Goal: Task Accomplishment & Management: Complete application form

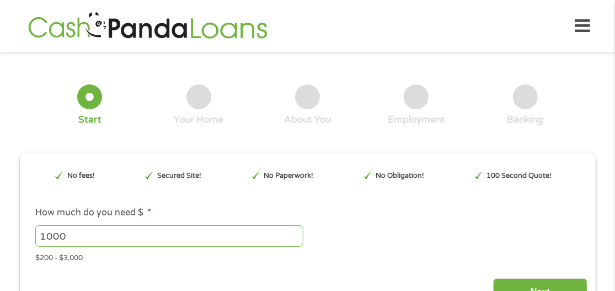
drag, startPoint x: 245, startPoint y: 211, endPoint x: 345, endPoint y: 216, distance: 99.9
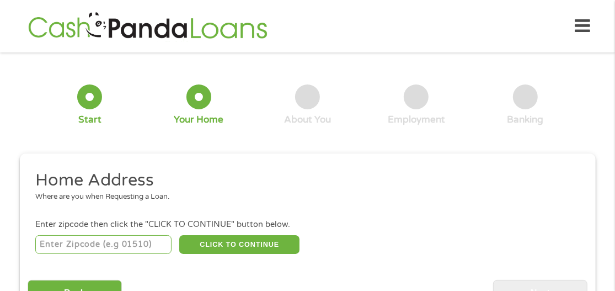
scroll to position [6, 0]
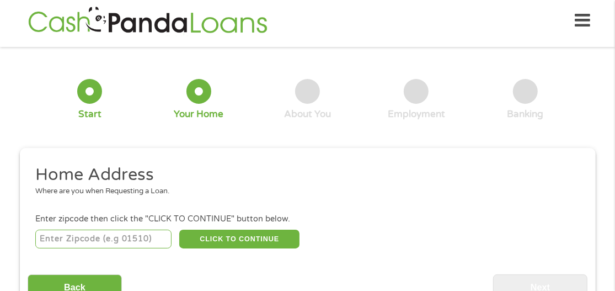
drag, startPoint x: 312, startPoint y: 202, endPoint x: 84, endPoint y: 217, distance: 228.3
click at [84, 217] on ul "Home Address Where are you when Requesting a Loan. Enter zipcode then click the…" at bounding box center [308, 207] width 560 height 87
drag, startPoint x: 84, startPoint y: 217, endPoint x: 87, endPoint y: 238, distance: 21.2
click at [87, 238] on input "number" at bounding box center [103, 238] width 136 height 19
type input "0"
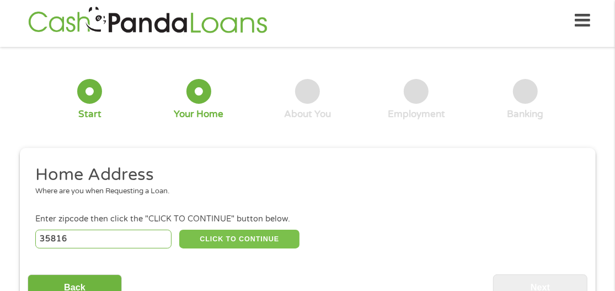
type input "35816"
click at [244, 240] on button "CLICK TO CONTINUE" at bounding box center [239, 238] width 120 height 19
type input "35816"
type input "[GEOGRAPHIC_DATA]"
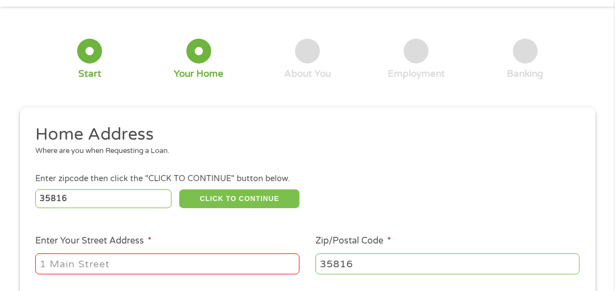
scroll to position [49, 0]
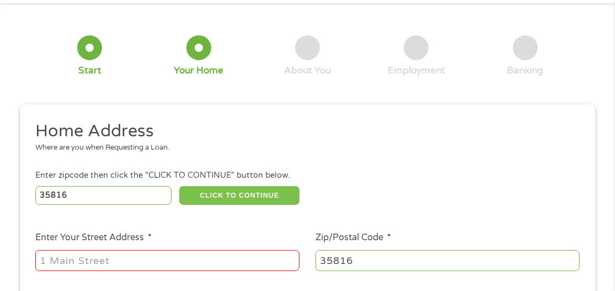
click at [233, 196] on button "CLICK TO CONTINUE" at bounding box center [239, 195] width 120 height 19
click at [74, 258] on input "Enter Your Street Address *" at bounding box center [167, 260] width 264 height 21
type input "[STREET_ADDRESS][PERSON_NAME]"
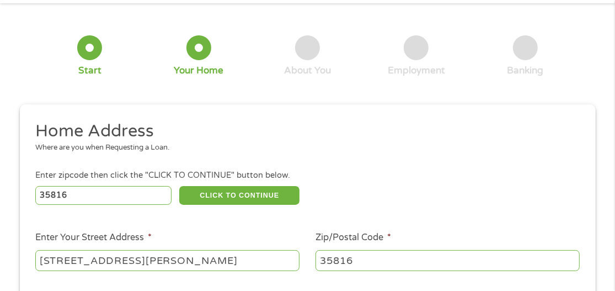
click at [347, 192] on div "35816 CLICK TO CONTINUE Please recheck your Zipcode, it seems to be Incorrect" at bounding box center [307, 195] width 544 height 23
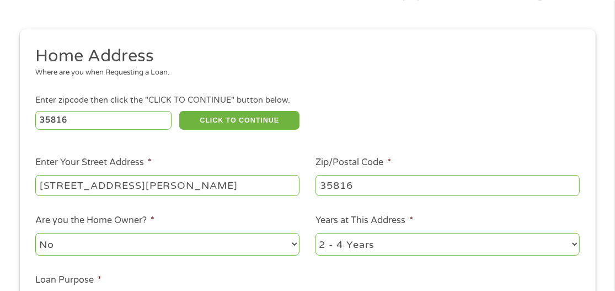
scroll to position [137, 0]
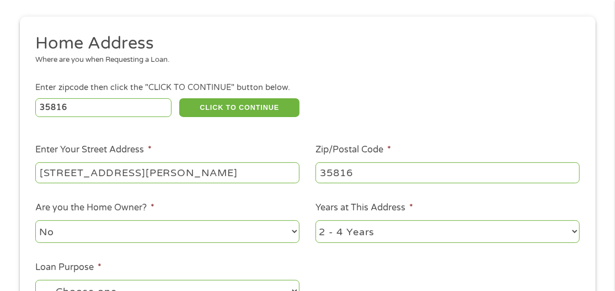
click at [583, 236] on li "Years at This Address * 1 Year or less 1 - 2 Years 2 - 4 Years Over 4 Years" at bounding box center [448, 223] width 280 height 44
click at [575, 233] on select "1 Year or less 1 - 2 Years 2 - 4 Years Over 4 Years" at bounding box center [447, 231] width 264 height 23
select select "60months"
click at [315, 222] on select "1 Year or less 1 - 2 Years 2 - 4 Years Over 4 Years" at bounding box center [447, 231] width 264 height 23
click at [352, 259] on ul "Home Address Where are you when Requesting a Loan. Enter zipcode then click the…" at bounding box center [308, 180] width 560 height 295
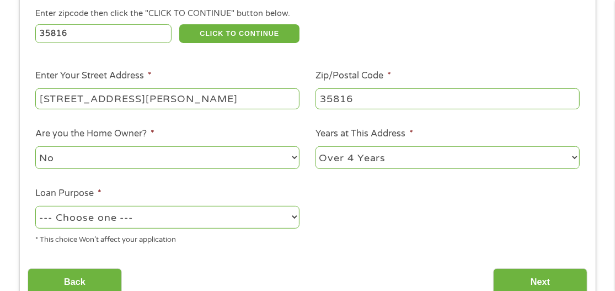
scroll to position [224, 0]
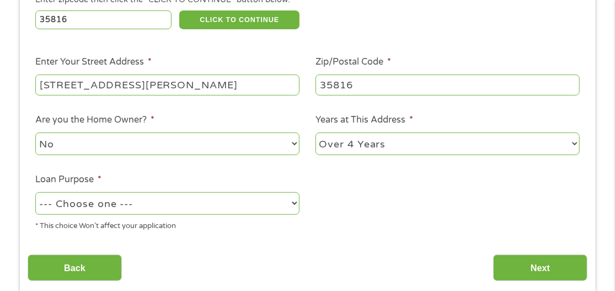
click at [290, 202] on select "--- Choose one --- Pay Bills Debt Consolidation Home Improvement Major Purchase…" at bounding box center [167, 203] width 264 height 23
select select "medicalexpenses"
click at [35, 194] on select "--- Choose one --- Pay Bills Debt Consolidation Home Improvement Major Purchase…" at bounding box center [167, 203] width 264 height 23
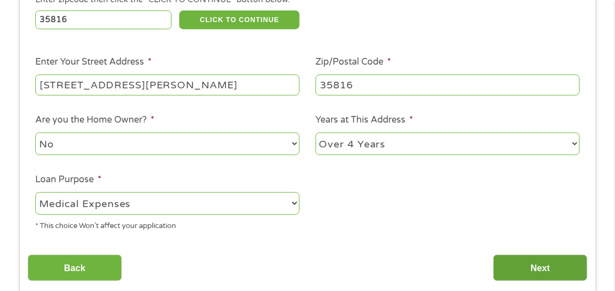
click at [549, 269] on input "Next" at bounding box center [540, 267] width 94 height 27
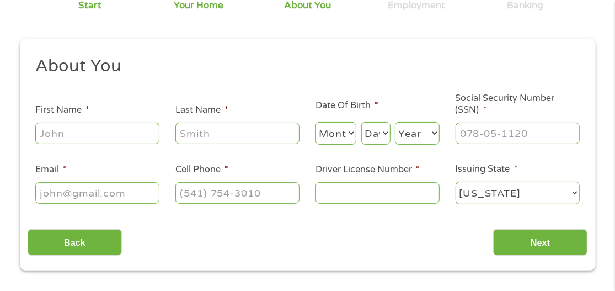
scroll to position [6, 0]
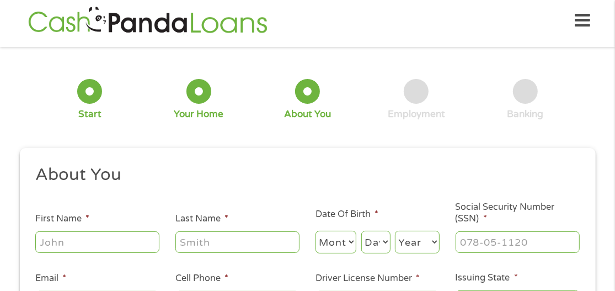
click at [116, 239] on input "First Name *" at bounding box center [97, 241] width 124 height 21
type input "[PERSON_NAME]"
type input "[EMAIL_ADDRESS][DOMAIN_NAME]"
type input "[PHONE_NUMBER]"
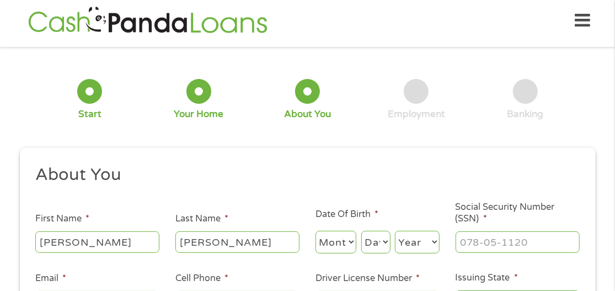
click at [340, 238] on select "Month 1 2 3 4 5 6 7 8 9 10 11 12" at bounding box center [335, 242] width 41 height 23
select select "10"
click at [315, 231] on select "Month 1 2 3 4 5 6 7 8 9 10 11 12" at bounding box center [335, 242] width 41 height 23
click at [367, 244] on select "Day 1 2 3 4 5 6 7 8 9 10 11 12 13 14 15 16 17 18 19 20 21 22 23 24 25 26 27 28 …" at bounding box center [375, 242] width 29 height 23
select select "24"
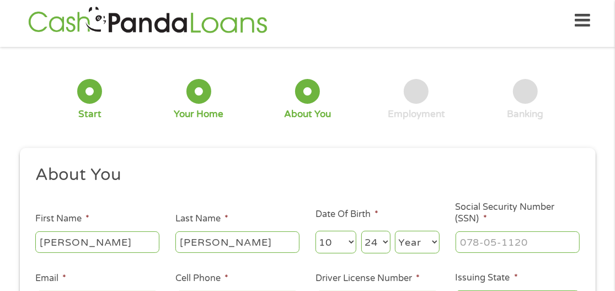
click at [361, 231] on select "Day 1 2 3 4 5 6 7 8 9 10 11 12 13 14 15 16 17 18 19 20 21 22 23 24 25 26 27 28 …" at bounding box center [375, 242] width 29 height 23
click at [436, 237] on select "Year [DATE] 2006 2005 2004 2003 2002 2001 2000 1999 1998 1997 1996 1995 1994 19…" at bounding box center [417, 242] width 45 height 23
select select "1968"
click at [395, 231] on select "Year [DATE] 2006 2005 2004 2003 2002 2001 2000 1999 1998 1997 1996 1995 1994 19…" at bounding box center [417, 242] width 45 height 23
click at [473, 250] on input "___-__-____" at bounding box center [518, 241] width 124 height 21
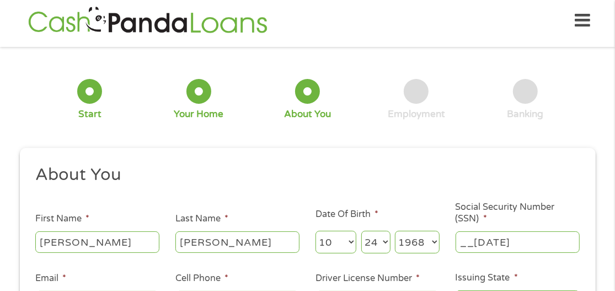
click at [543, 252] on input "__[DATE]" at bounding box center [518, 241] width 124 height 21
drag, startPoint x: 535, startPoint y: 243, endPoint x: 440, endPoint y: 250, distance: 95.7
click at [440, 250] on ul "About You This field is hidden when viewing the form Title * --- Choose one ---…" at bounding box center [308, 243] width 560 height 159
type input "416-17-2651"
click at [548, 274] on li "Issuing State * [US_STATE] [US_STATE] [US_STATE] [US_STATE] [US_STATE] [US_STAT…" at bounding box center [517, 293] width 140 height 44
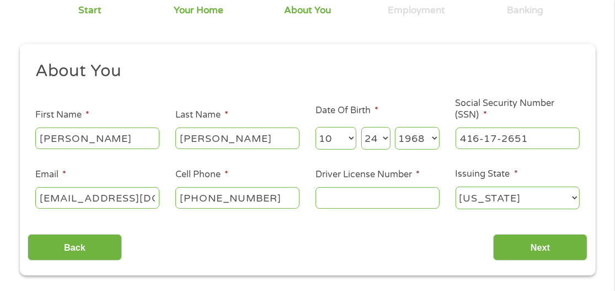
scroll to position [115, 0]
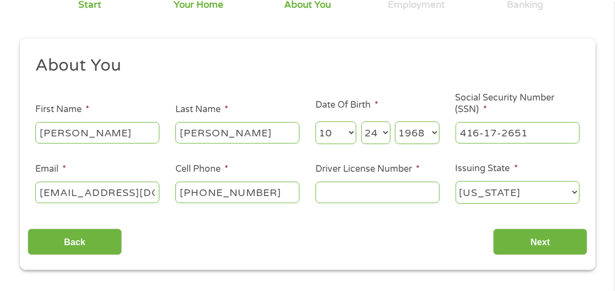
click at [266, 189] on input "[PHONE_NUMBER]" at bounding box center [237, 191] width 124 height 21
type input "[PHONE_NUMBER]"
click at [336, 197] on input "Driver License Number *" at bounding box center [377, 191] width 124 height 21
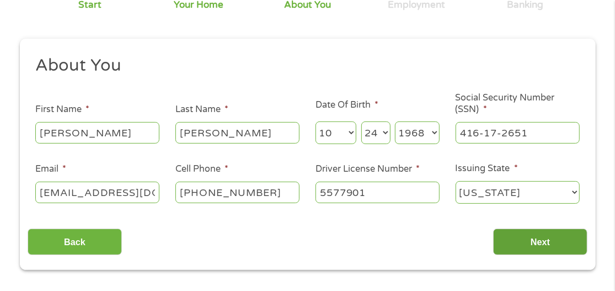
type input "5577901"
click at [539, 241] on input "Next" at bounding box center [540, 241] width 94 height 27
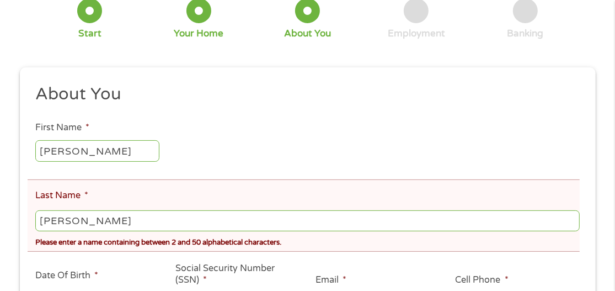
scroll to position [137, 0]
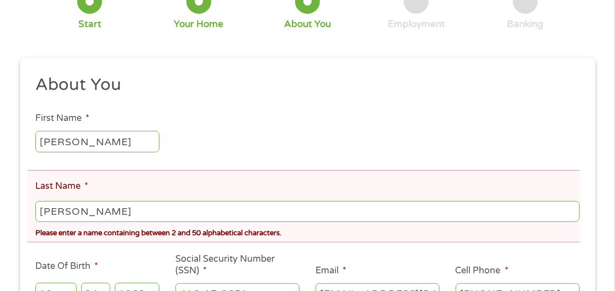
click at [69, 213] on input "[PERSON_NAME]" at bounding box center [307, 211] width 544 height 21
type input "[PERSON_NAME]"
click at [238, 110] on ul "About You This field is hidden when viewing the form Title * --- Choose one ---…" at bounding box center [308, 224] width 560 height 301
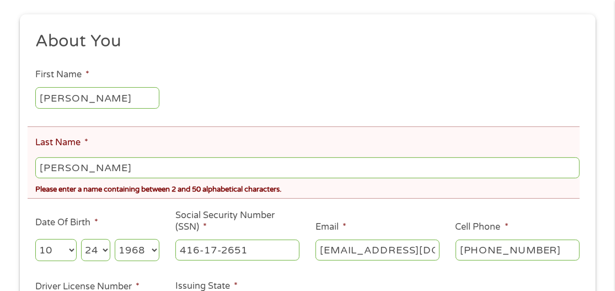
scroll to position [202, 0]
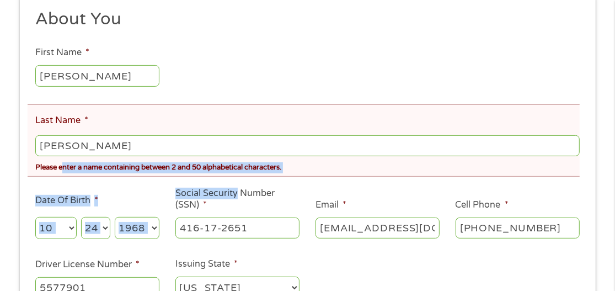
drag, startPoint x: 65, startPoint y: 169, endPoint x: 256, endPoint y: 192, distance: 192.2
click at [256, 192] on ul "About You This field is hidden when viewing the form Title * --- Choose one ---…" at bounding box center [308, 158] width 560 height 301
click at [101, 167] on div "Please enter a name containing between 2 and 50 alphabetical characters." at bounding box center [307, 165] width 544 height 15
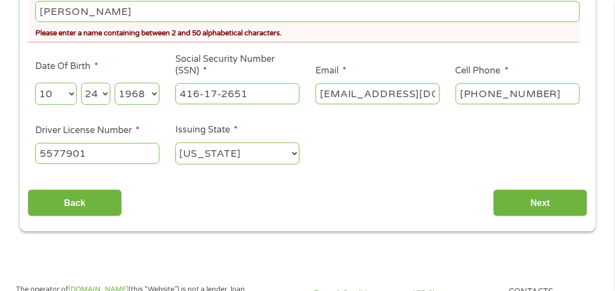
scroll to position [356, 0]
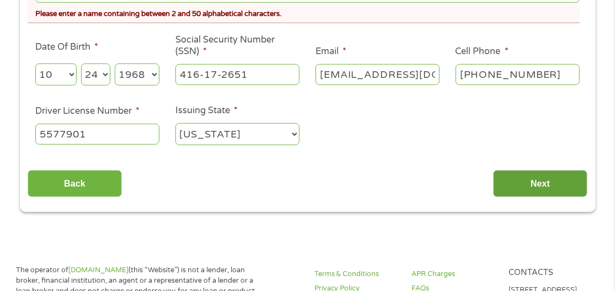
click at [542, 185] on input "Next" at bounding box center [540, 183] width 94 height 27
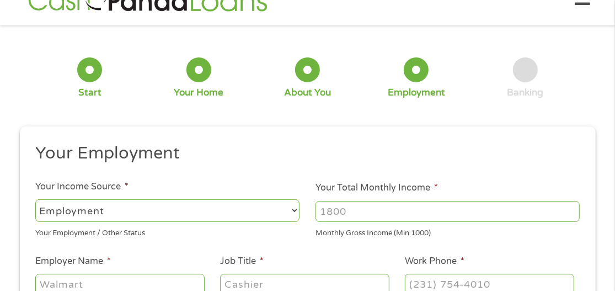
scroll to position [6, 0]
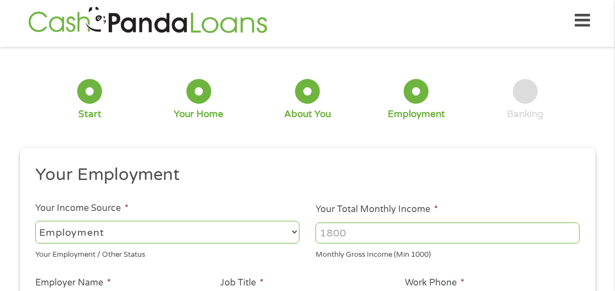
click at [264, 227] on select "--- Choose one --- Employment [DEMOGRAPHIC_DATA] Benefits" at bounding box center [167, 232] width 264 height 23
select select "benefits"
click at [35, 221] on select "--- Choose one --- Employment [DEMOGRAPHIC_DATA] Benefits" at bounding box center [167, 232] width 264 height 23
type input "Other"
type input "[PHONE_NUMBER]"
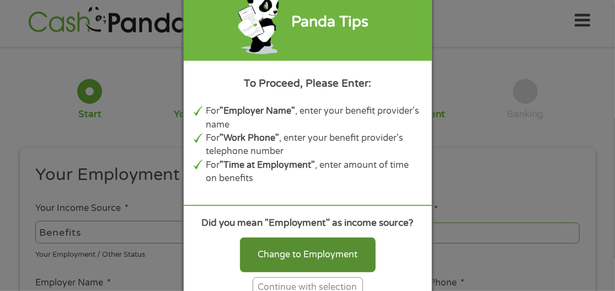
click at [289, 258] on div "Change to Employment" at bounding box center [308, 254] width 136 height 34
select select "fullTime"
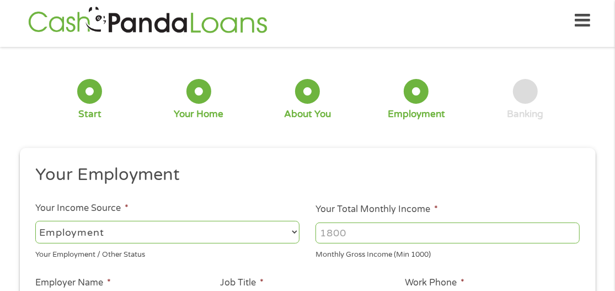
click at [328, 231] on input "Your Total Monthly Income *" at bounding box center [447, 232] width 264 height 21
type input "1000"
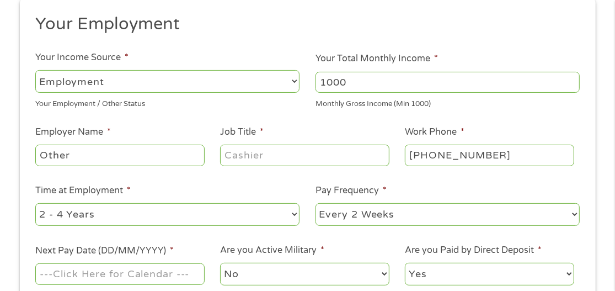
scroll to position [159, 0]
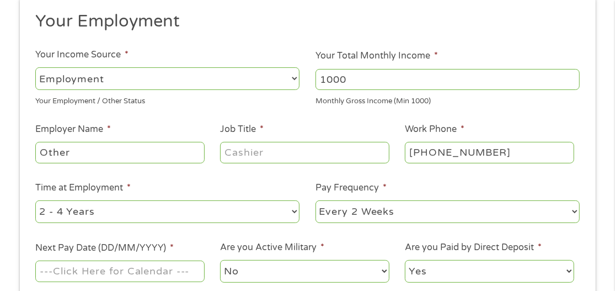
click at [292, 78] on select "--- Choose one --- Employment [DEMOGRAPHIC_DATA] Benefits" at bounding box center [167, 78] width 264 height 23
select select "benefits"
click at [35, 67] on select "--- Choose one --- Employment [DEMOGRAPHIC_DATA] Benefits" at bounding box center [167, 78] width 264 height 23
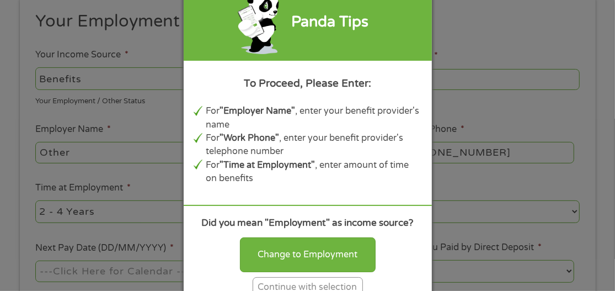
click at [52, 149] on div "Panda Tips To Proceed, Please Enter: For "Employer Name" , enter your benefit p…" at bounding box center [307, 145] width 615 height 291
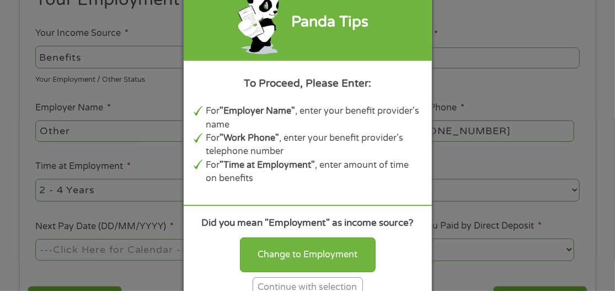
click at [308, 280] on div "Continue with selection" at bounding box center [308, 287] width 110 height 20
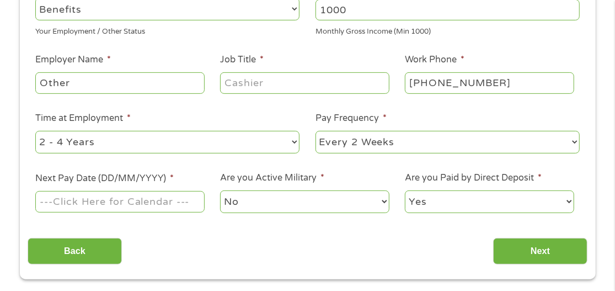
scroll to position [246, 0]
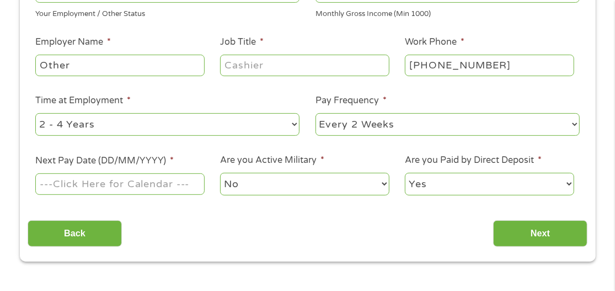
click at [452, 124] on select "--- Choose one --- Every 2 Weeks Every Week Monthly Semi-Monthly" at bounding box center [447, 124] width 264 height 23
select select "monthly"
click at [315, 113] on select "--- Choose one --- Every 2 Weeks Every Week Monthly Semi-Monthly" at bounding box center [447, 124] width 264 height 23
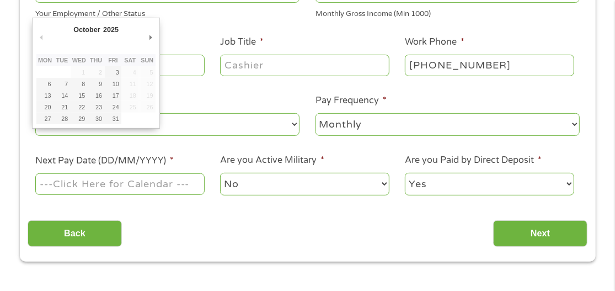
click at [54, 185] on input "Next Pay Date (DD/MM/YYYY) *" at bounding box center [119, 183] width 169 height 21
type input "[DATE]"
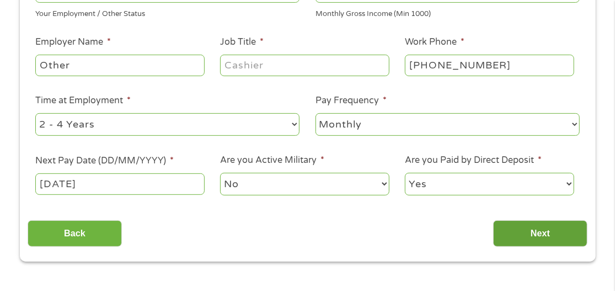
click at [526, 232] on input "Next" at bounding box center [540, 233] width 94 height 27
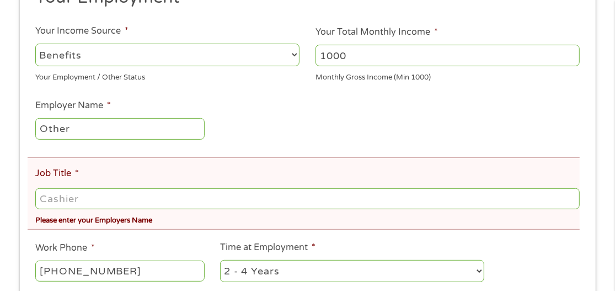
scroll to position [224, 0]
click at [83, 198] on input "Job Title *" at bounding box center [307, 198] width 544 height 21
type input "student"
click at [513, 254] on ul "Your Employment Your Income Source * --- Choose one --- Employment [DEMOGRAPHIC…" at bounding box center [308, 198] width 560 height 424
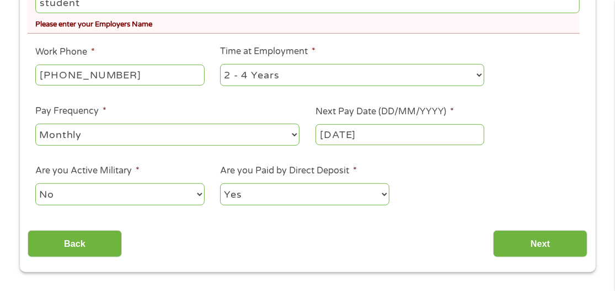
scroll to position [443, 0]
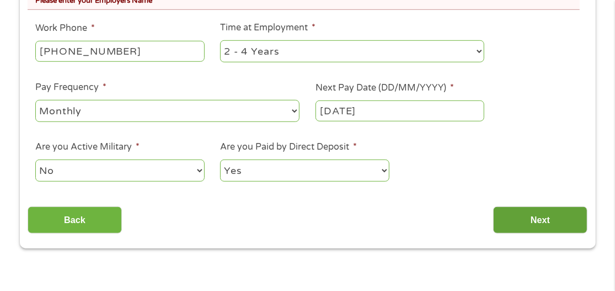
click at [526, 227] on input "Next" at bounding box center [540, 219] width 94 height 27
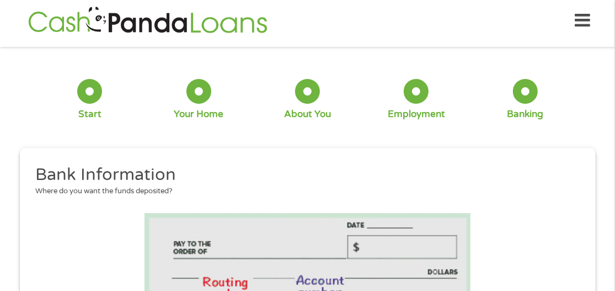
scroll to position [48, 4]
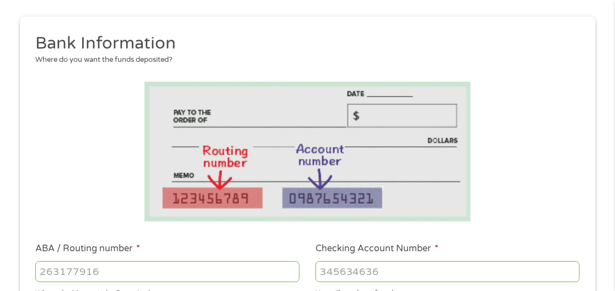
scroll to position [159, 0]
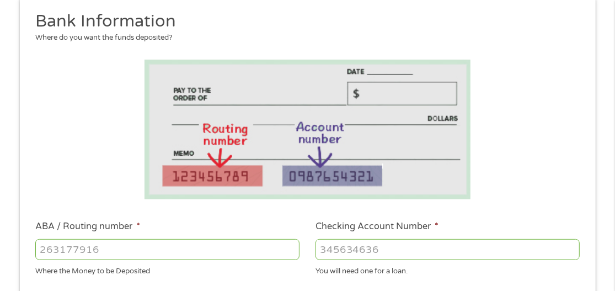
click at [110, 252] on input "ABA / Routing number *" at bounding box center [167, 249] width 264 height 21
type input "073972181"
type input "METABANK"
type input "073972181"
click at [342, 249] on input "Checking Account Number *" at bounding box center [447, 249] width 264 height 21
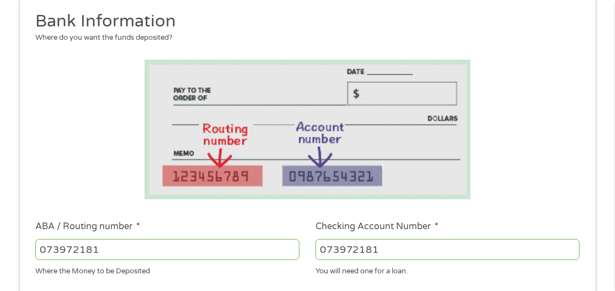
type input "073972181"
click at [410, 274] on div "You will need one for a loan." at bounding box center [447, 269] width 264 height 15
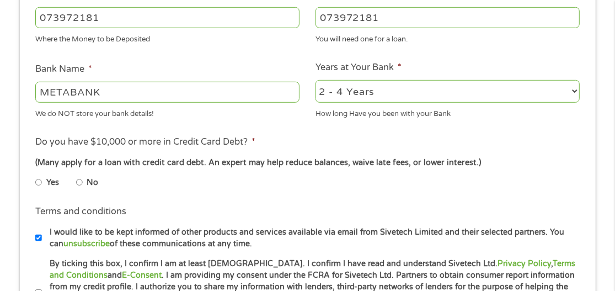
scroll to position [399, 0]
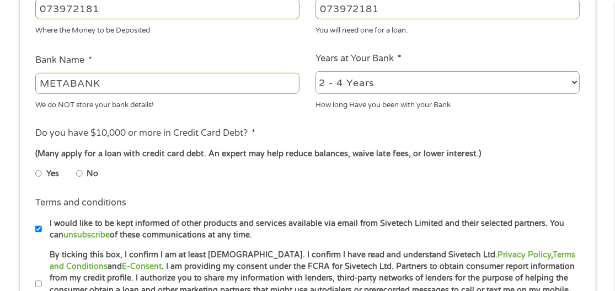
click at [82, 176] on input "No" at bounding box center [79, 174] width 7 height 18
radio input "true"
click at [35, 165] on input "Yes" at bounding box center [38, 174] width 7 height 18
radio input "true"
click at [76, 165] on input "No" at bounding box center [79, 174] width 7 height 18
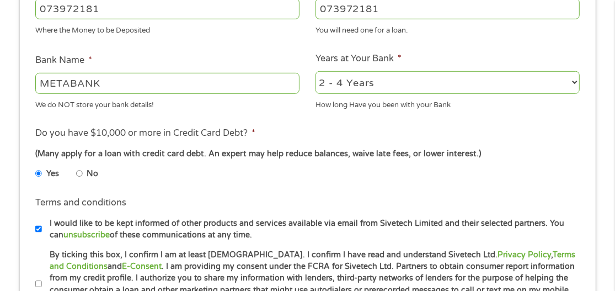
radio input "true"
click at [35, 165] on input "Yes" at bounding box center [38, 174] width 7 height 18
radio input "true"
click at [76, 165] on input "No" at bounding box center [79, 174] width 7 height 18
radio input "true"
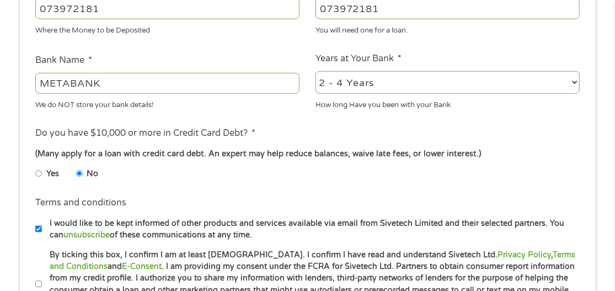
click at [586, 237] on li "I would like to be kept informed of other products and services available via e…" at bounding box center [311, 229] width 552 height 24
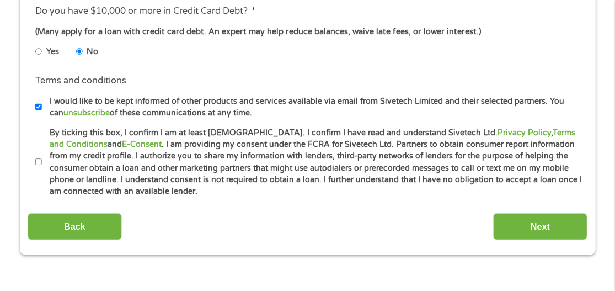
scroll to position [531, 0]
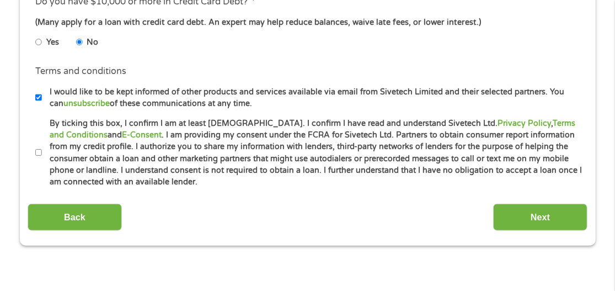
click at [36, 147] on input "By ticking this box, I confirm I am at least [DEMOGRAPHIC_DATA]. I confirm I ha…" at bounding box center [38, 153] width 7 height 18
checkbox input "true"
click at [554, 216] on input "Next" at bounding box center [540, 217] width 94 height 27
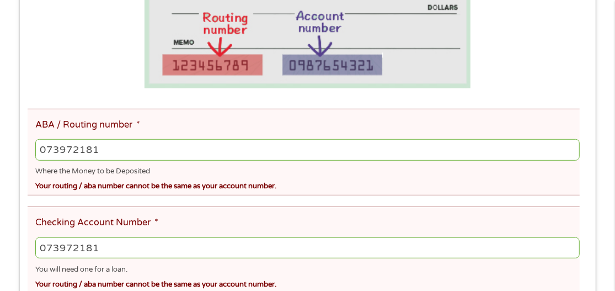
scroll to position [312, 0]
drag, startPoint x: 99, startPoint y: 241, endPoint x: 0, endPoint y: 246, distance: 98.9
type input "273112451227"
click at [394, 273] on div "You will need one for a loan." at bounding box center [307, 267] width 544 height 15
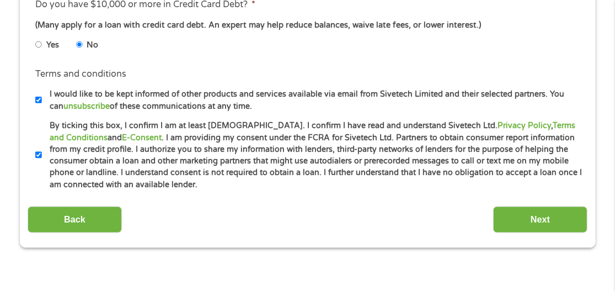
scroll to position [706, 0]
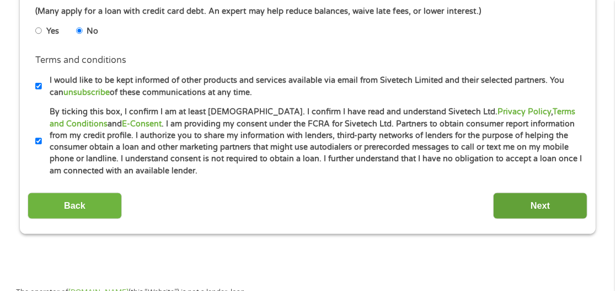
click at [549, 207] on input "Next" at bounding box center [540, 205] width 94 height 27
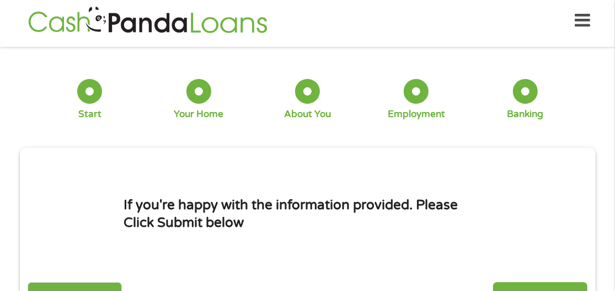
scroll to position [92, 4]
click at [571, 112] on div "5 Banking" at bounding box center [524, 99] width 109 height 41
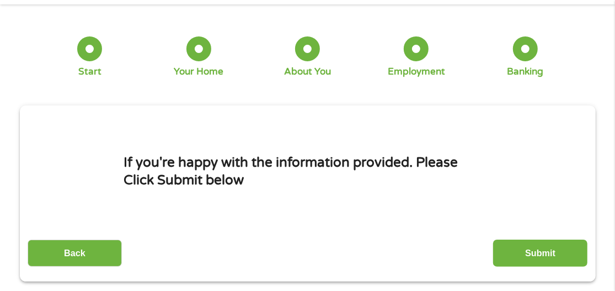
scroll to position [71, 0]
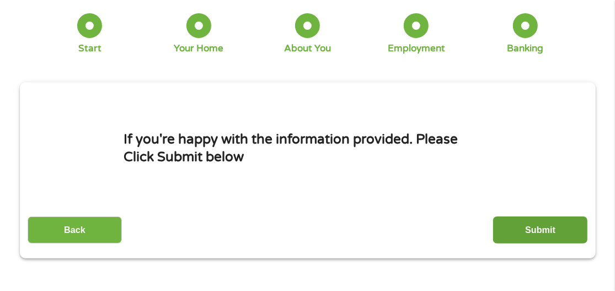
click at [549, 234] on input "Submit" at bounding box center [540, 229] width 94 height 27
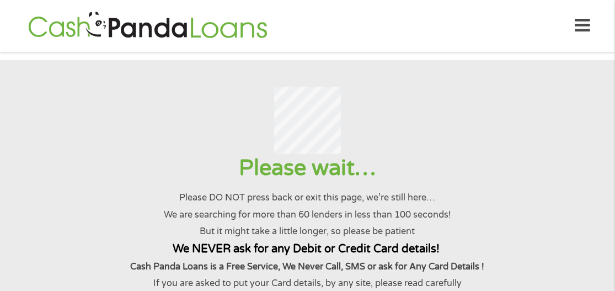
scroll to position [0, 0]
